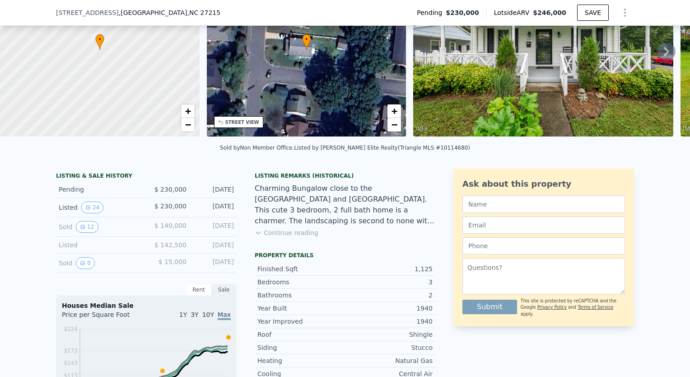
scroll to position [87, 0]
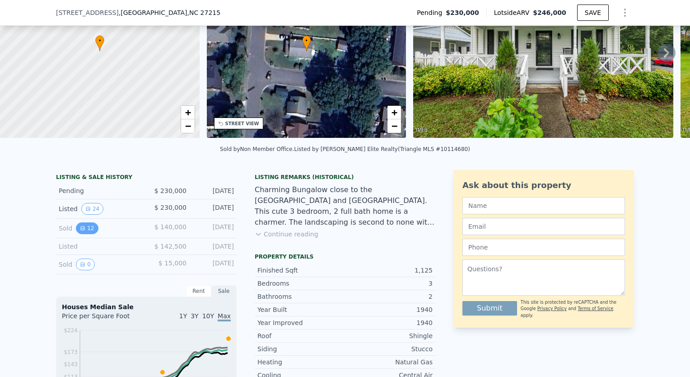
click at [89, 234] on button "12" at bounding box center [87, 228] width 22 height 12
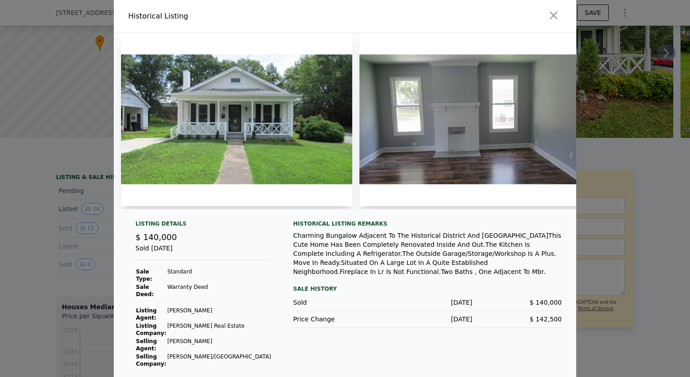
click at [305, 120] on img at bounding box center [236, 119] width 231 height 173
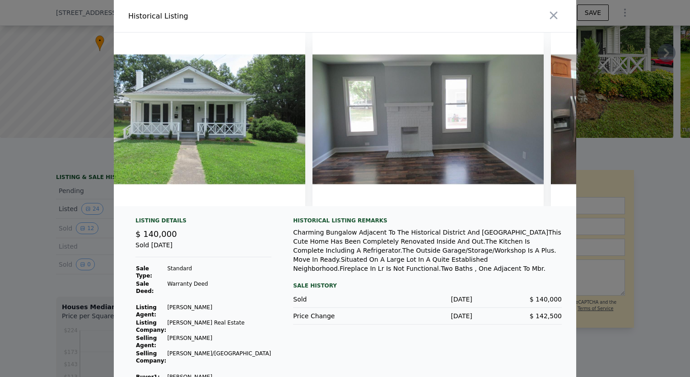
scroll to position [0, 0]
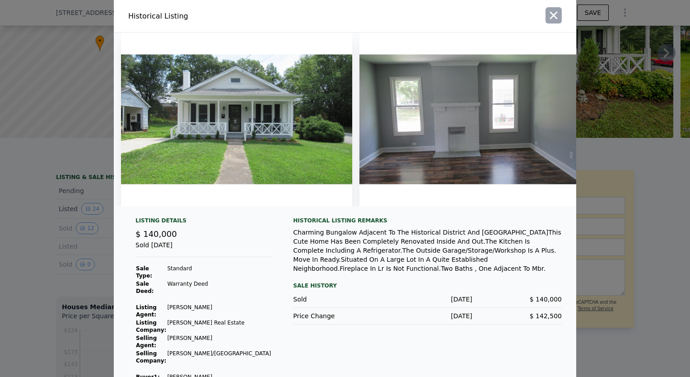
click at [555, 15] on icon "button" at bounding box center [554, 16] width 8 height 8
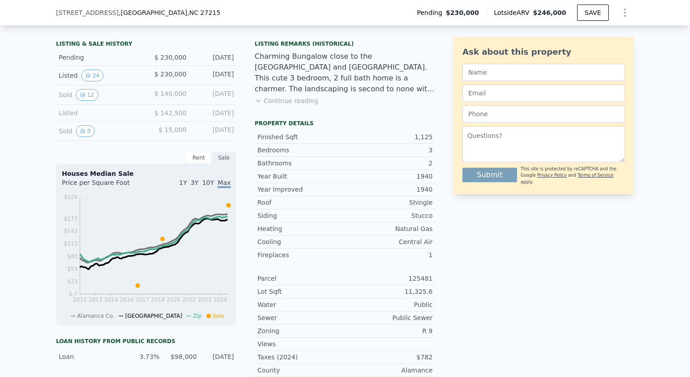
scroll to position [271, 0]
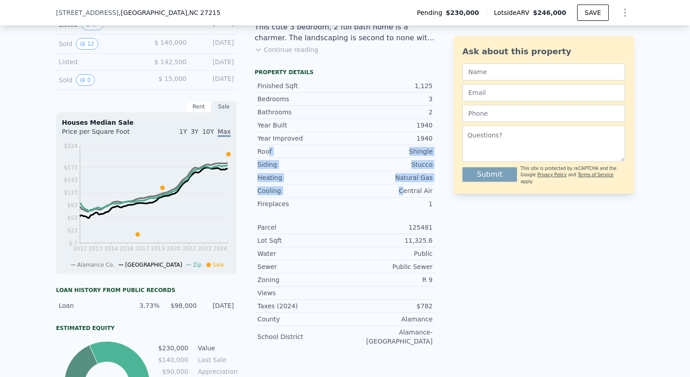
drag, startPoint x: 265, startPoint y: 157, endPoint x: 405, endPoint y: 198, distance: 146.0
click at [405, 198] on div "Year Improved 1940 Roof Shingle Siding Stucco Heating Natural Gas Cooling Centr…" at bounding box center [345, 171] width 181 height 78
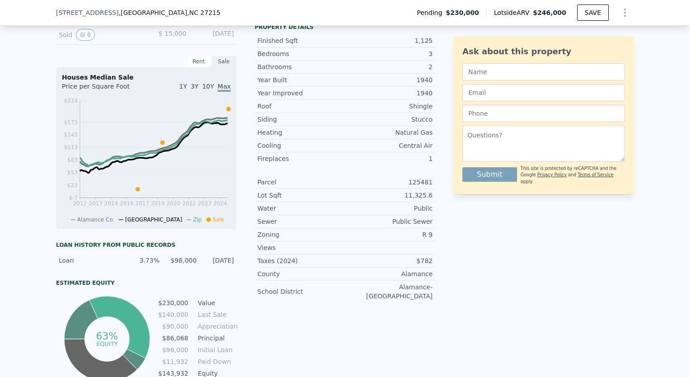
click at [437, 256] on div "LISTING & SALE HISTORY Pending $ 230,000 [DATE] Listed 24 $ 230,000 [DATE] Sold…" at bounding box center [345, 162] width 578 height 444
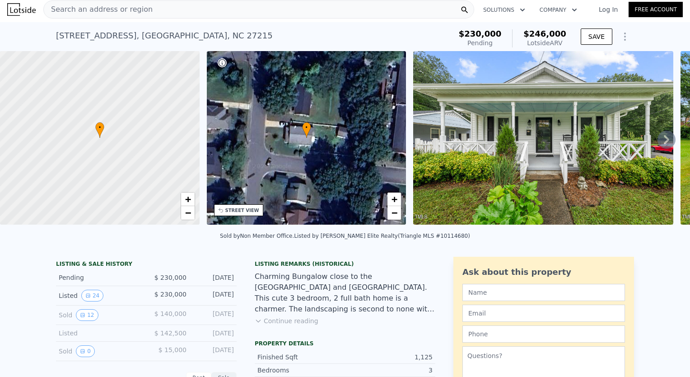
scroll to position [0, 0]
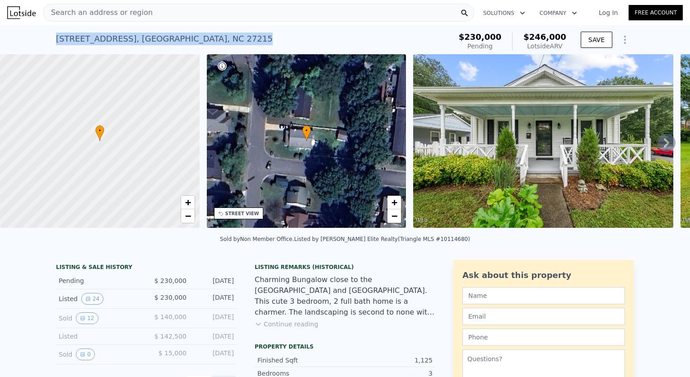
drag, startPoint x: 52, startPoint y: 40, endPoint x: 192, endPoint y: 33, distance: 140.2
click at [192, 33] on div "[STREET_ADDRESS] Pending from $230k (~ARV $246k ) $230,000 Pending $246,000 Lot…" at bounding box center [345, 39] width 690 height 29
drag, startPoint x: 192, startPoint y: 33, endPoint x: 179, endPoint y: 41, distance: 14.8
copy div "[STREET_ADDRESS]"
